Goal: Find specific page/section: Find specific page/section

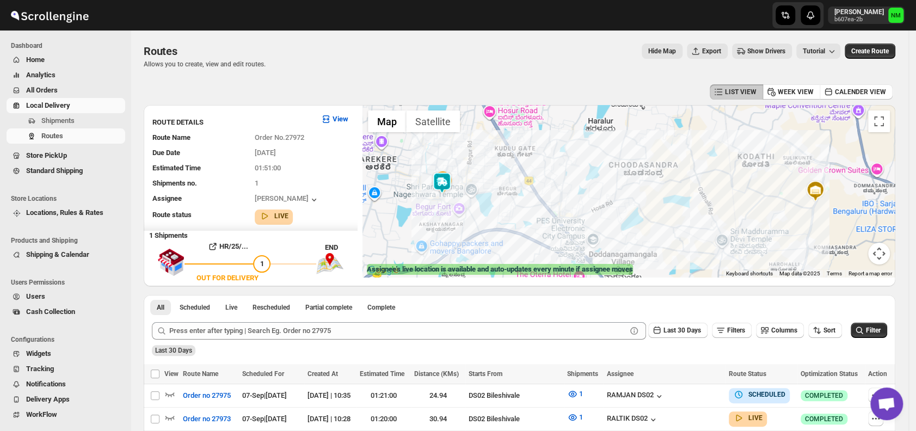
click at [216, 61] on p "Allows you to create, view and edit routes." at bounding box center [205, 64] width 122 height 9
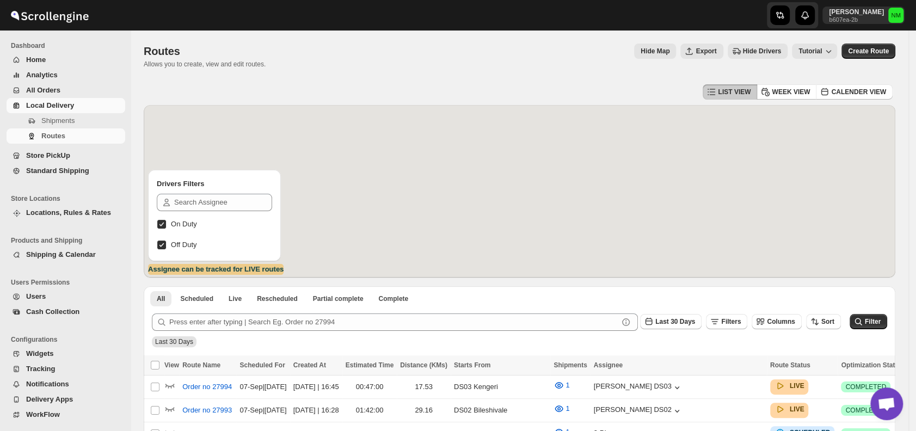
scroll to position [39, 0]
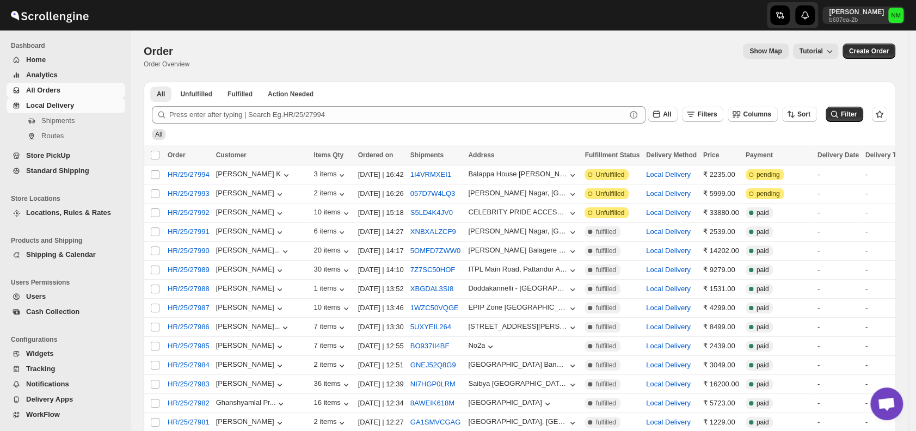
click at [88, 106] on span "Local Delivery" at bounding box center [74, 105] width 97 height 11
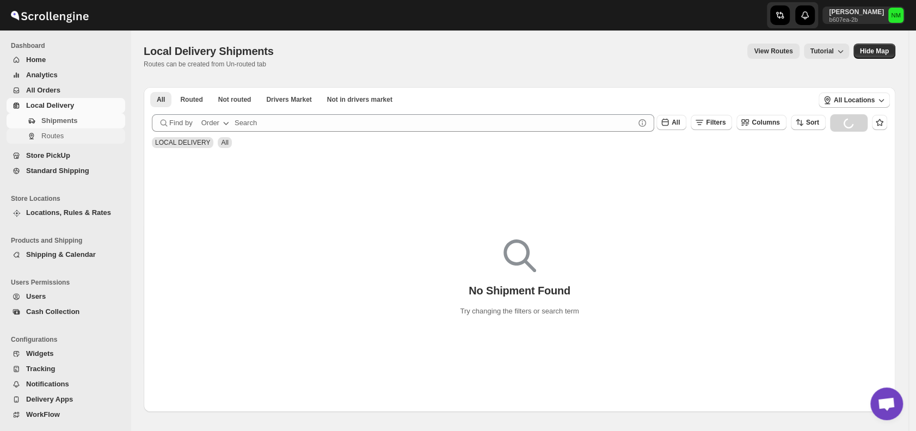
click at [77, 136] on span "Routes" at bounding box center [82, 136] width 82 height 11
